Goal: Transaction & Acquisition: Obtain resource

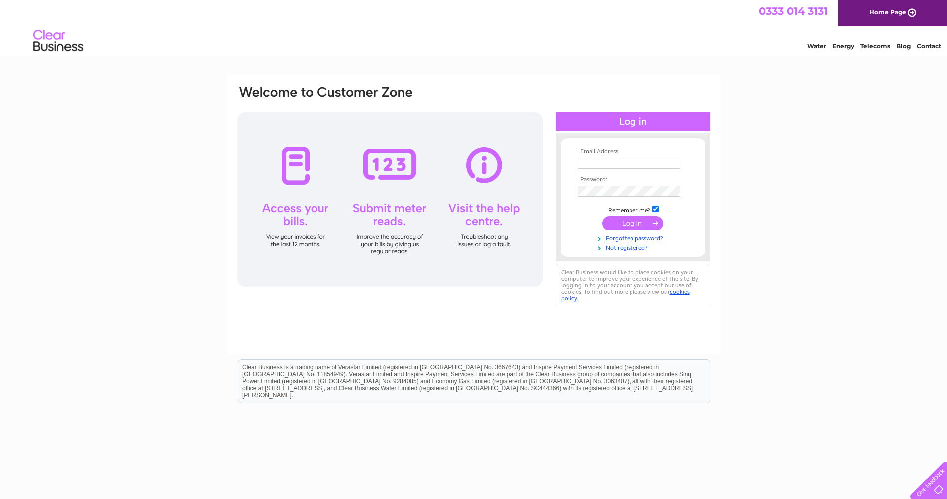
type input "[EMAIL_ADDRESS][DOMAIN_NAME]"
click at [628, 222] on input "submit" at bounding box center [632, 223] width 61 height 14
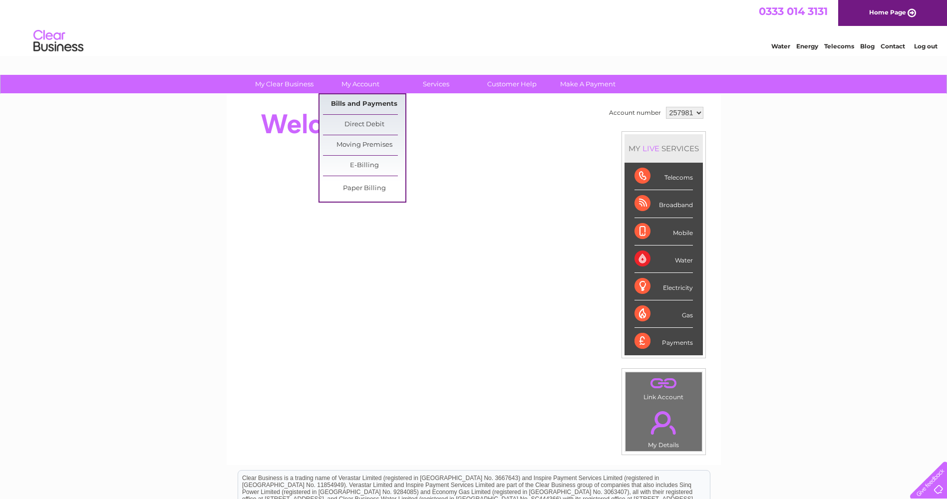
click at [355, 101] on link "Bills and Payments" at bounding box center [364, 104] width 82 height 20
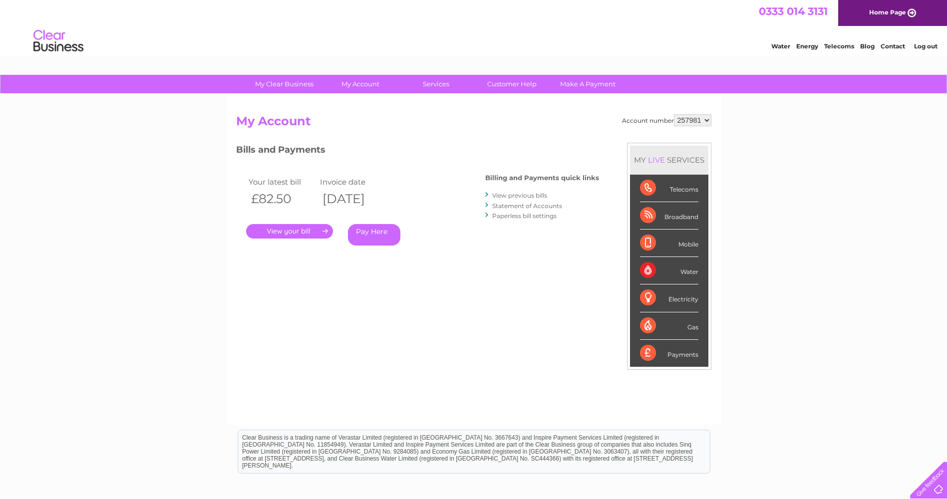
click at [282, 234] on link "." at bounding box center [289, 231] width 87 height 14
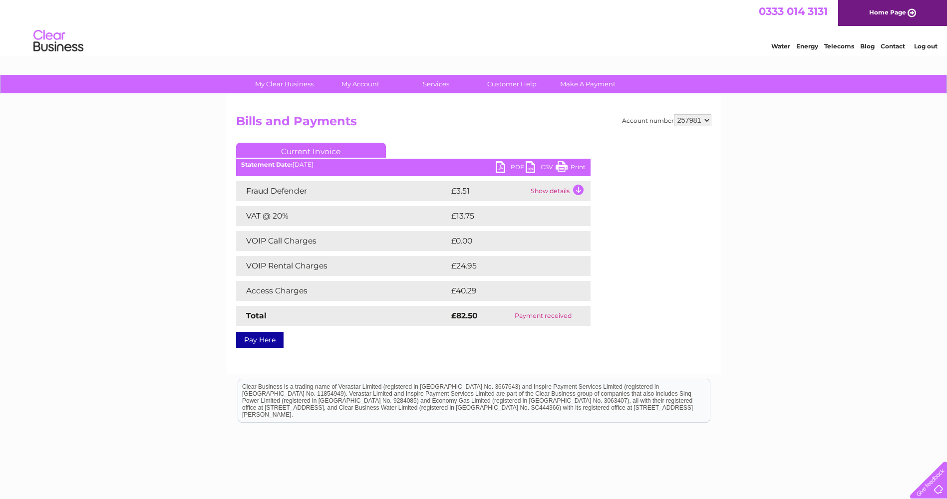
click at [499, 165] on link "PDF" at bounding box center [511, 168] width 30 height 14
